Goal: Information Seeking & Learning: Find contact information

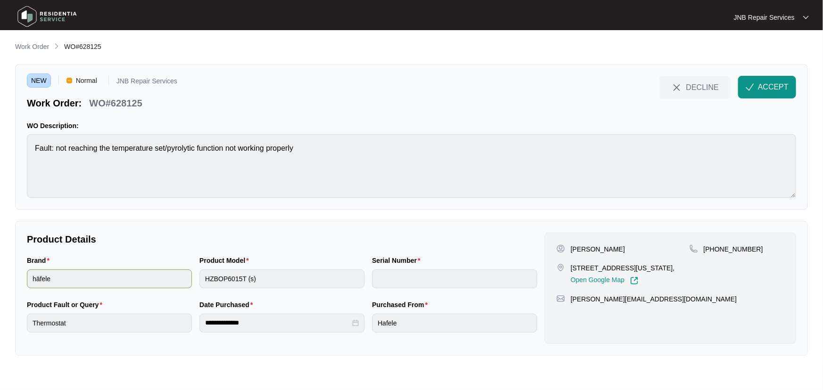
click at [182, 280] on div "Brand häfele Product Model HZBOP6015T (s) Serial Number" at bounding box center [282, 278] width 518 height 44
drag, startPoint x: 682, startPoint y: 269, endPoint x: 585, endPoint y: 261, distance: 97.9
click at [580, 264] on div "[STREET_ADDRESS][US_STATE], Open Google Map" at bounding box center [622, 275] width 133 height 22
drag, startPoint x: 614, startPoint y: 250, endPoint x: 570, endPoint y: 250, distance: 43.8
click at [570, 250] on div "[PERSON_NAME]" at bounding box center [622, 249] width 133 height 9
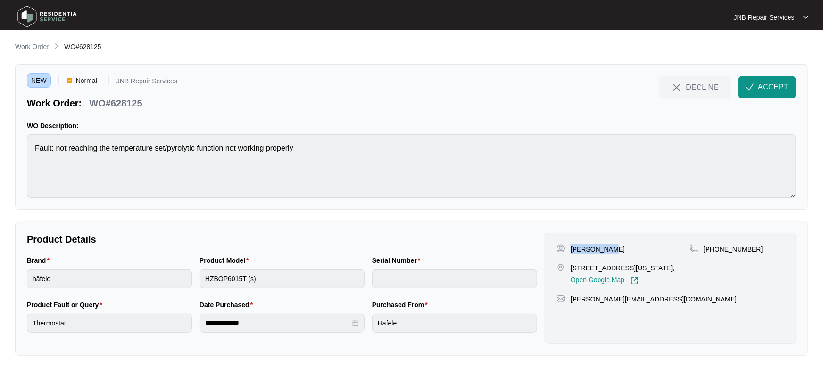
copy p "[PERSON_NAME]"
drag, startPoint x: 679, startPoint y: 266, endPoint x: 572, endPoint y: 270, distance: 107.1
click at [572, 270] on div "[STREET_ADDRESS][US_STATE], Open Google Map" at bounding box center [622, 275] width 133 height 22
copy p "[STREET_ADDRESS][US_STATE],"
drag, startPoint x: 750, startPoint y: 249, endPoint x: 715, endPoint y: 250, distance: 34.9
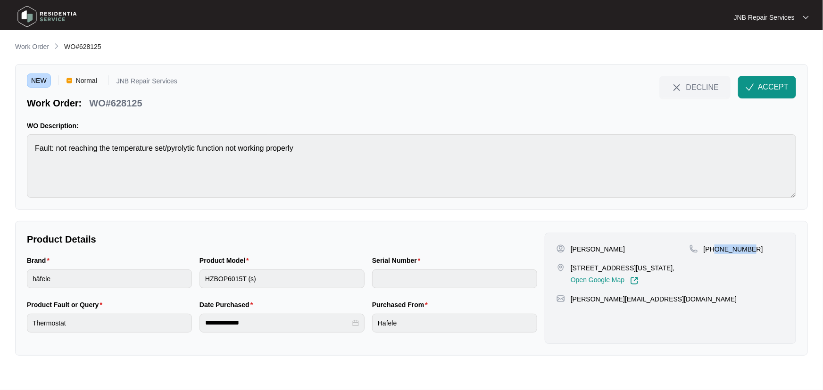
click at [715, 250] on div "[PHONE_NUMBER]" at bounding box center [736, 249] width 95 height 9
copy p "418139976"
